Goal: Transaction & Acquisition: Download file/media

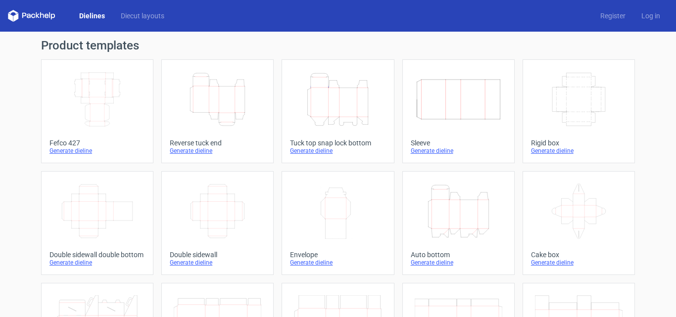
click at [221, 108] on icon "Height Depth Width" at bounding box center [218, 99] width 88 height 55
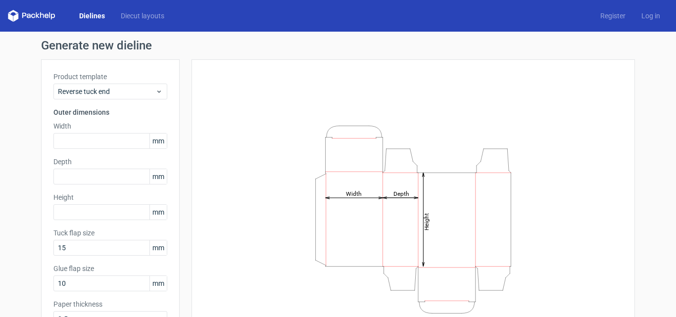
click at [37, 13] on icon at bounding box center [32, 16] width 48 height 12
click at [37, 18] on icon at bounding box center [32, 16] width 48 height 12
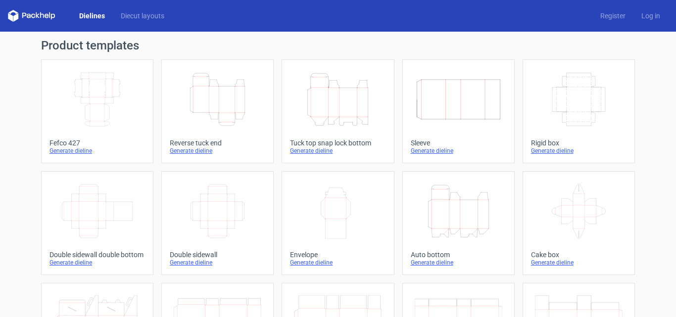
click at [328, 108] on icon "Height Depth Width" at bounding box center [338, 99] width 88 height 55
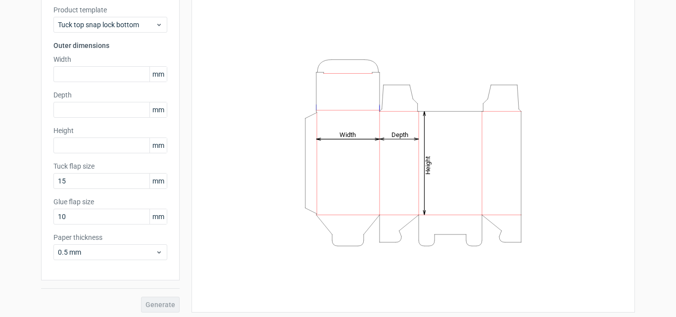
scroll to position [70, 0]
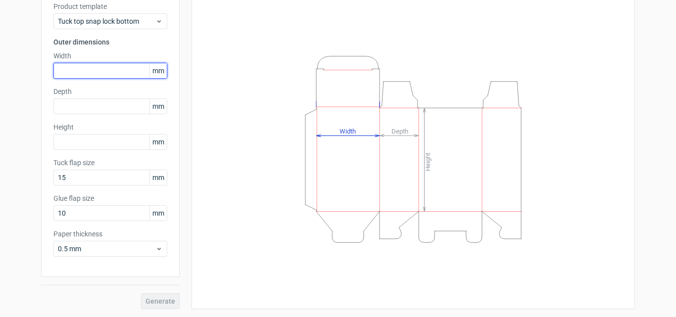
click at [79, 72] on input "text" at bounding box center [110, 71] width 114 height 16
type input "102"
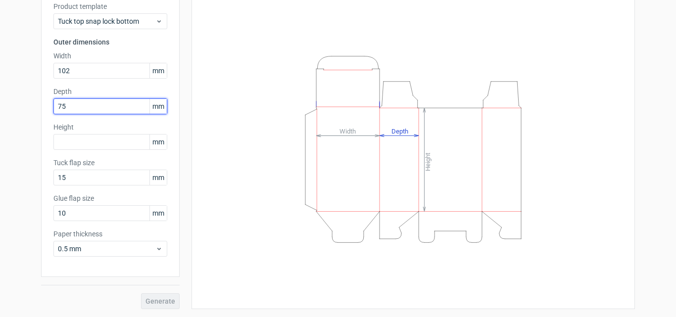
type input "75"
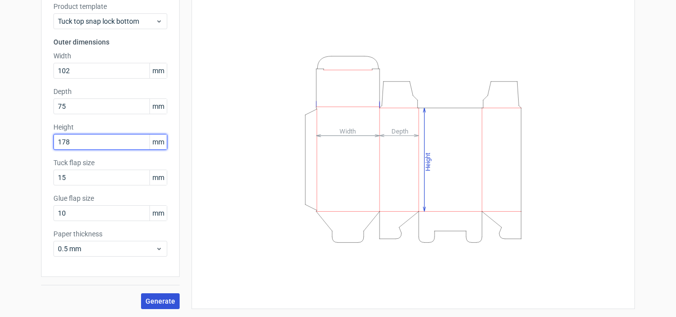
type input "178"
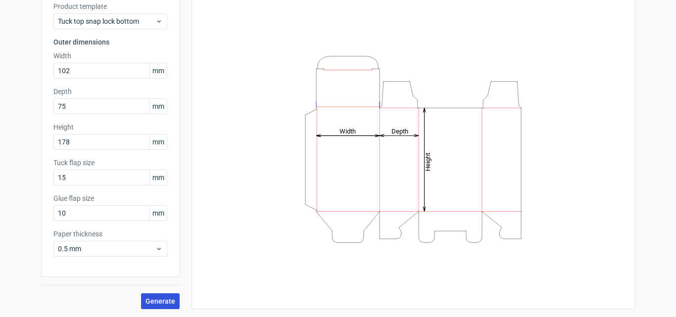
click at [151, 302] on span "Generate" at bounding box center [160, 301] width 30 height 7
click at [149, 301] on button "Generate" at bounding box center [160, 301] width 39 height 16
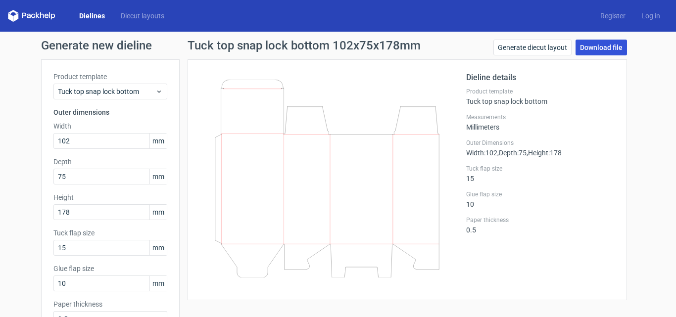
click at [590, 46] on link "Download file" at bounding box center [600, 48] width 51 height 16
